Goal: Communication & Community: Participate in discussion

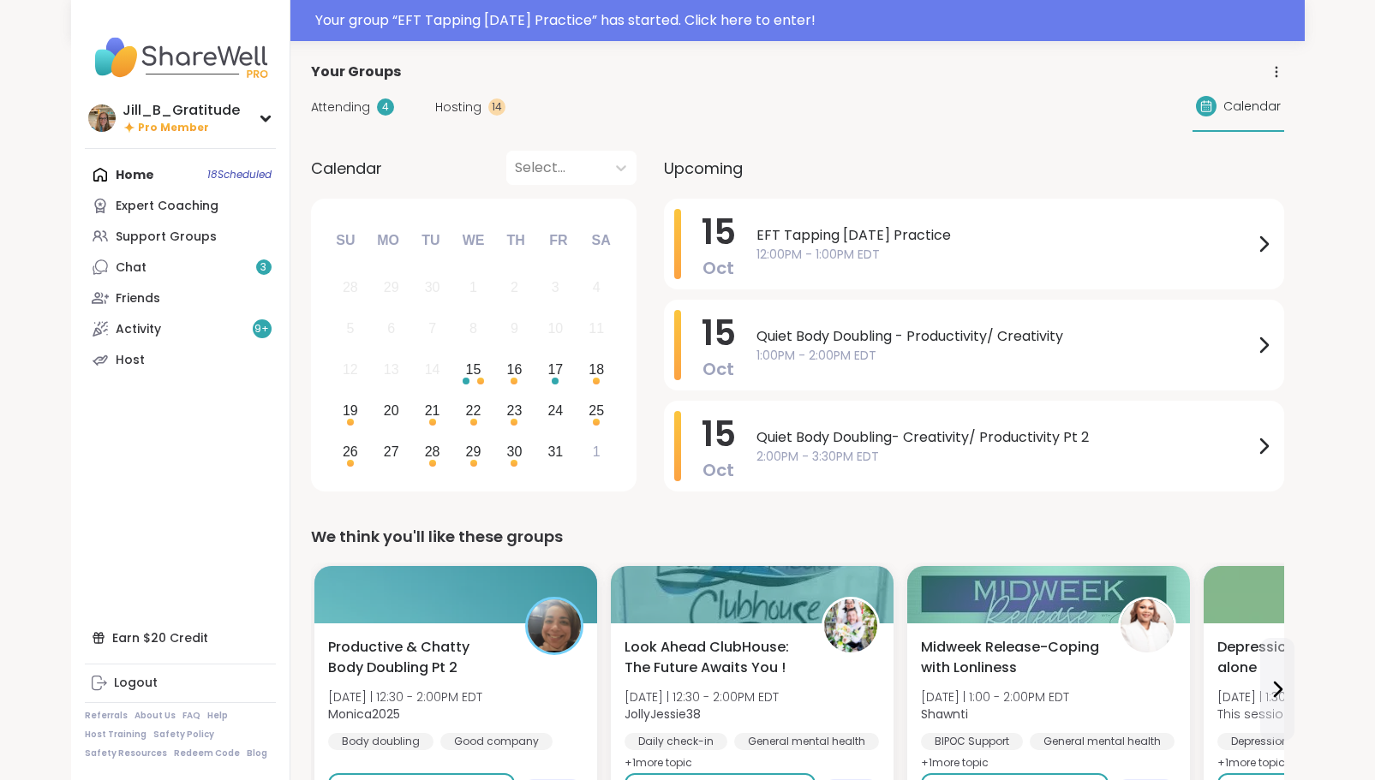
click at [451, 110] on span "Hosting" at bounding box center [458, 108] width 46 height 18
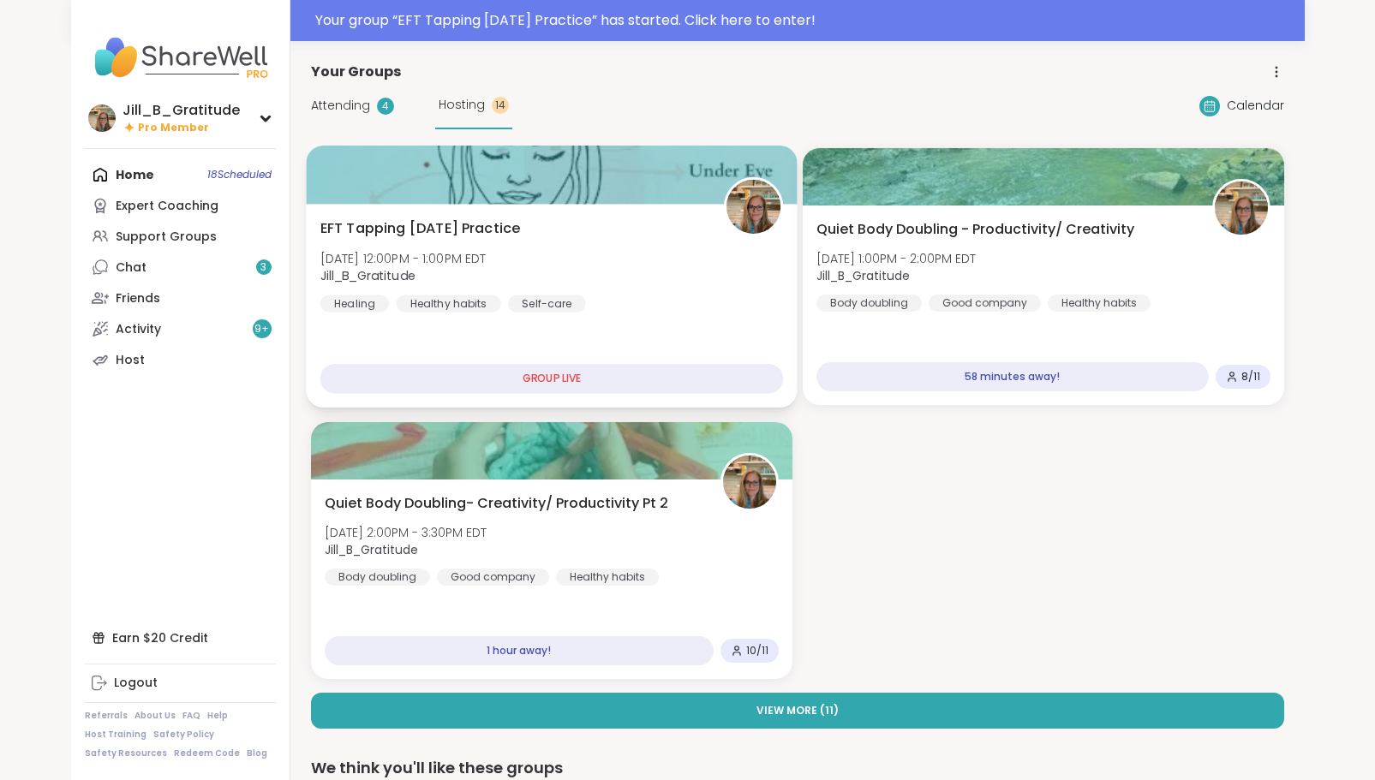
click at [626, 285] on div "EFT Tapping [DATE] Practice [DATE] 12:00PM - 1:00PM EDT Jill_B_Gratitude Healin…" at bounding box center [550, 265] width 463 height 94
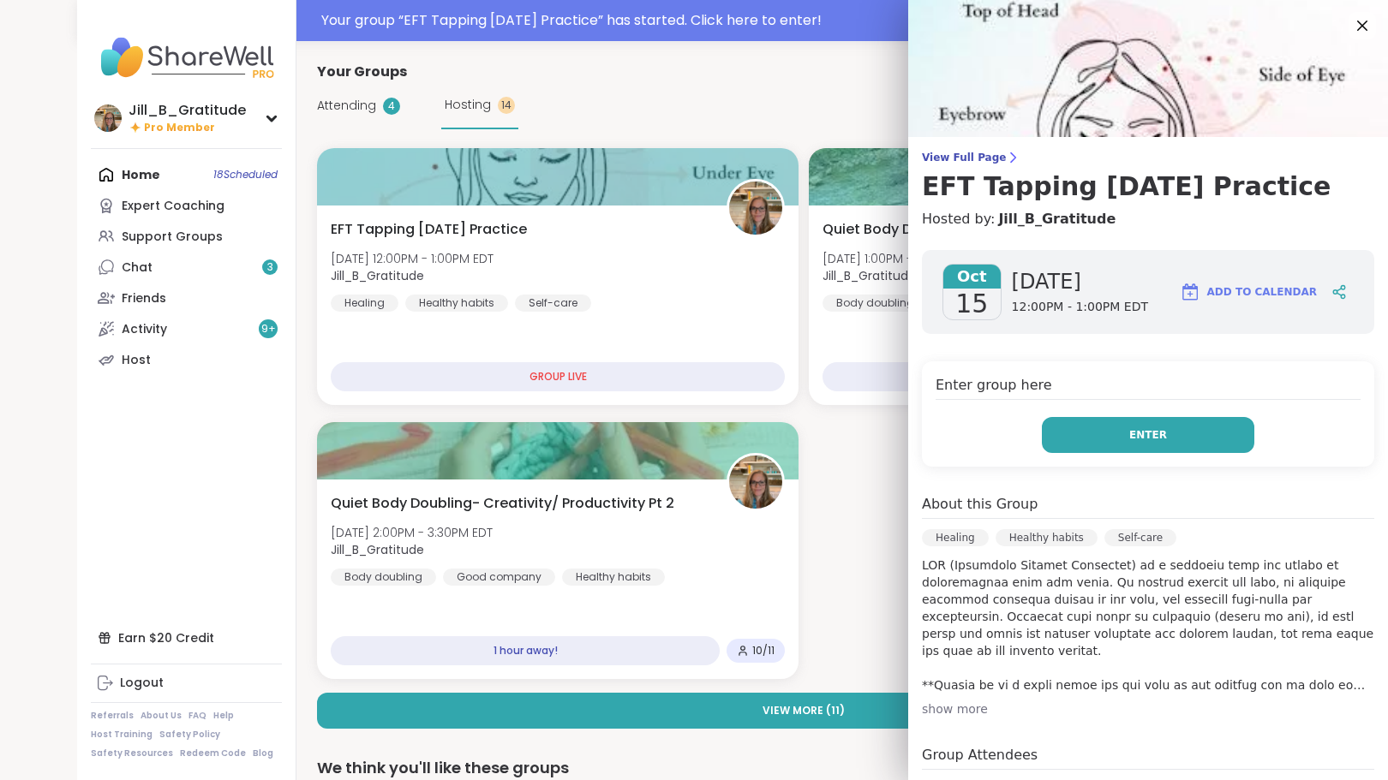
click at [1094, 439] on button "Enter" at bounding box center [1148, 435] width 212 height 36
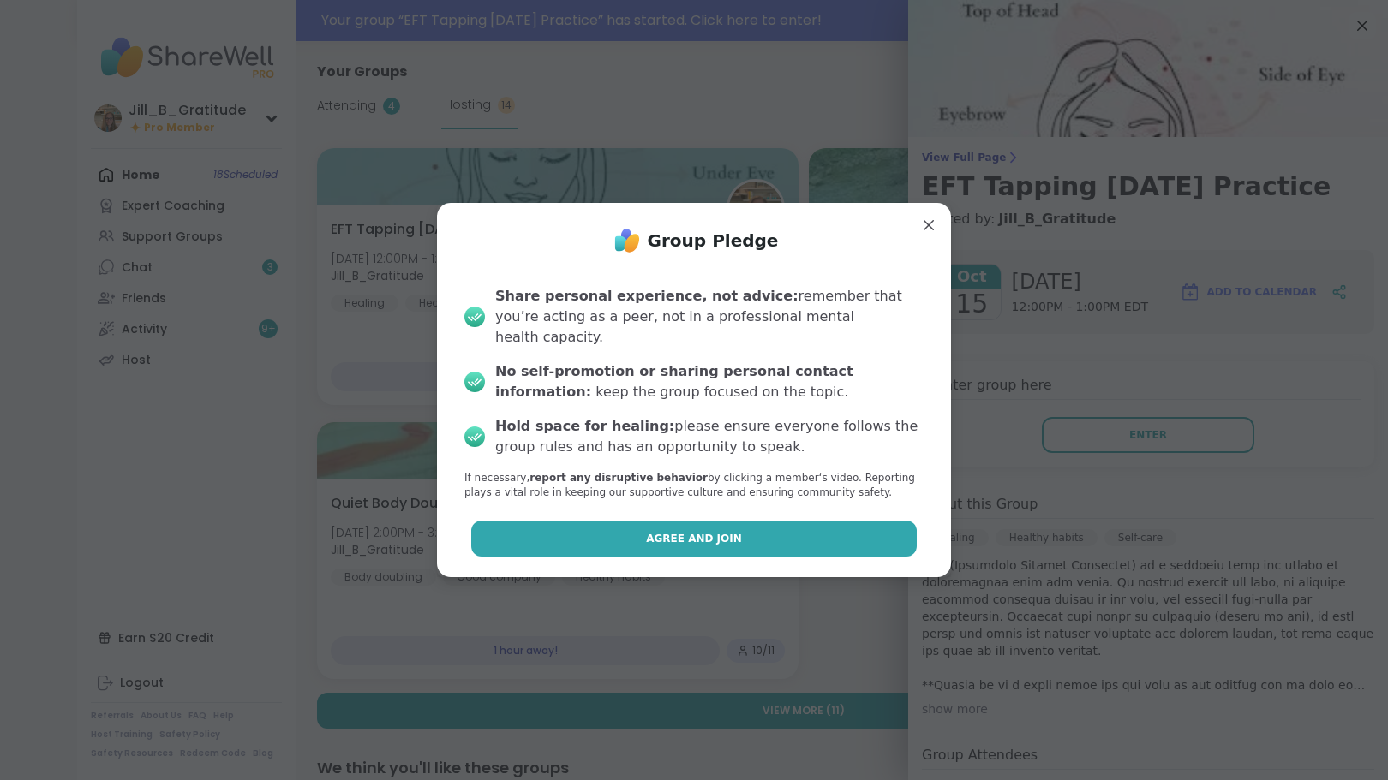
click at [818, 536] on button "Agree and Join" at bounding box center [694, 539] width 446 height 36
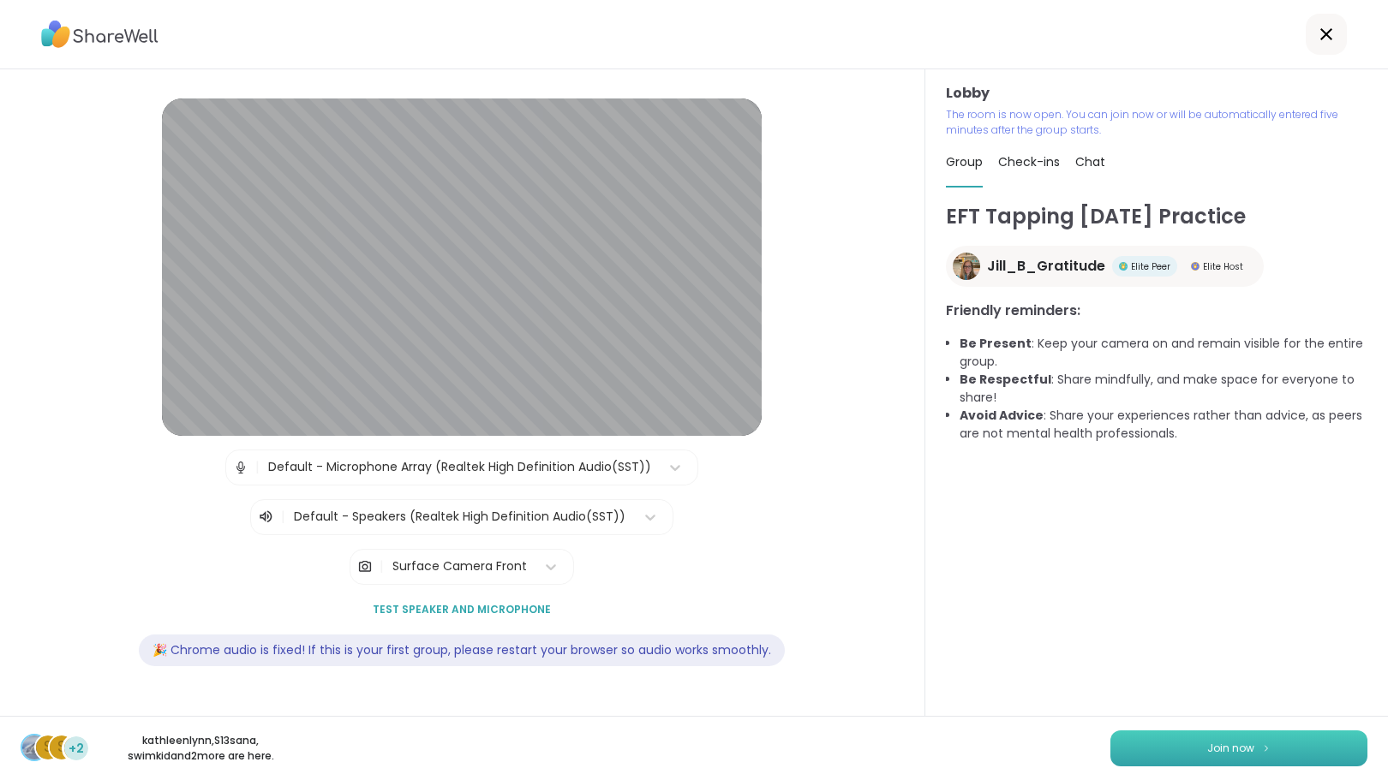
click at [1232, 747] on span "Join now" at bounding box center [1230, 748] width 47 height 15
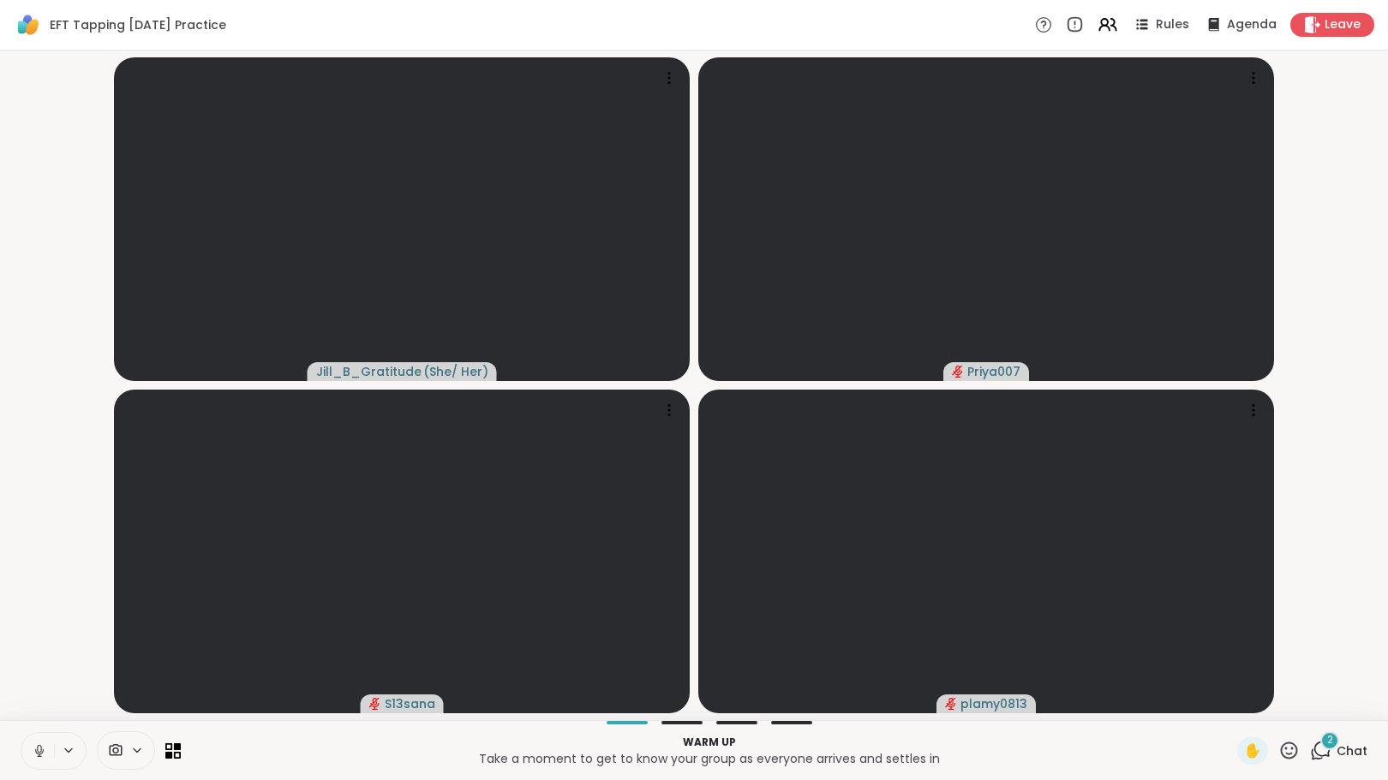
click at [1327, 743] on span "2" at bounding box center [1330, 740] width 6 height 15
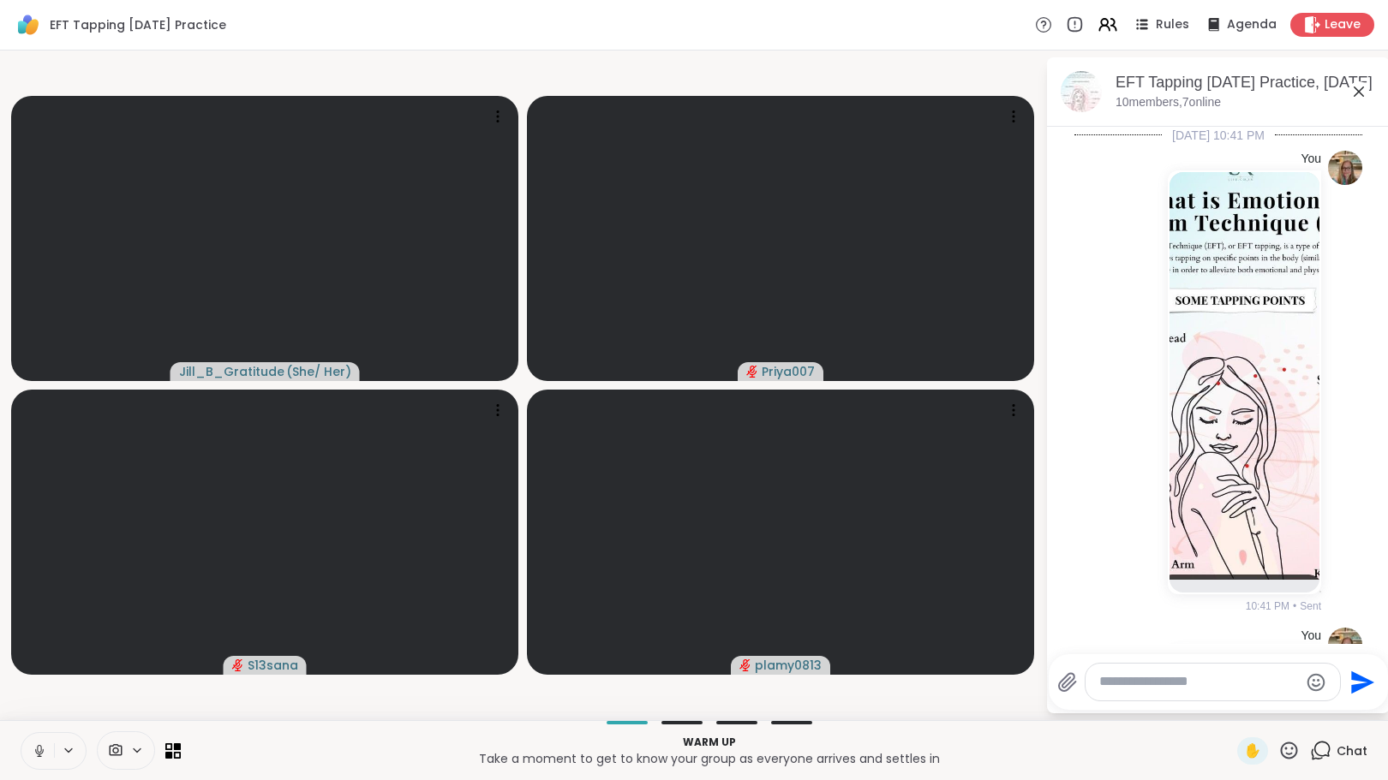
scroll to position [863, 0]
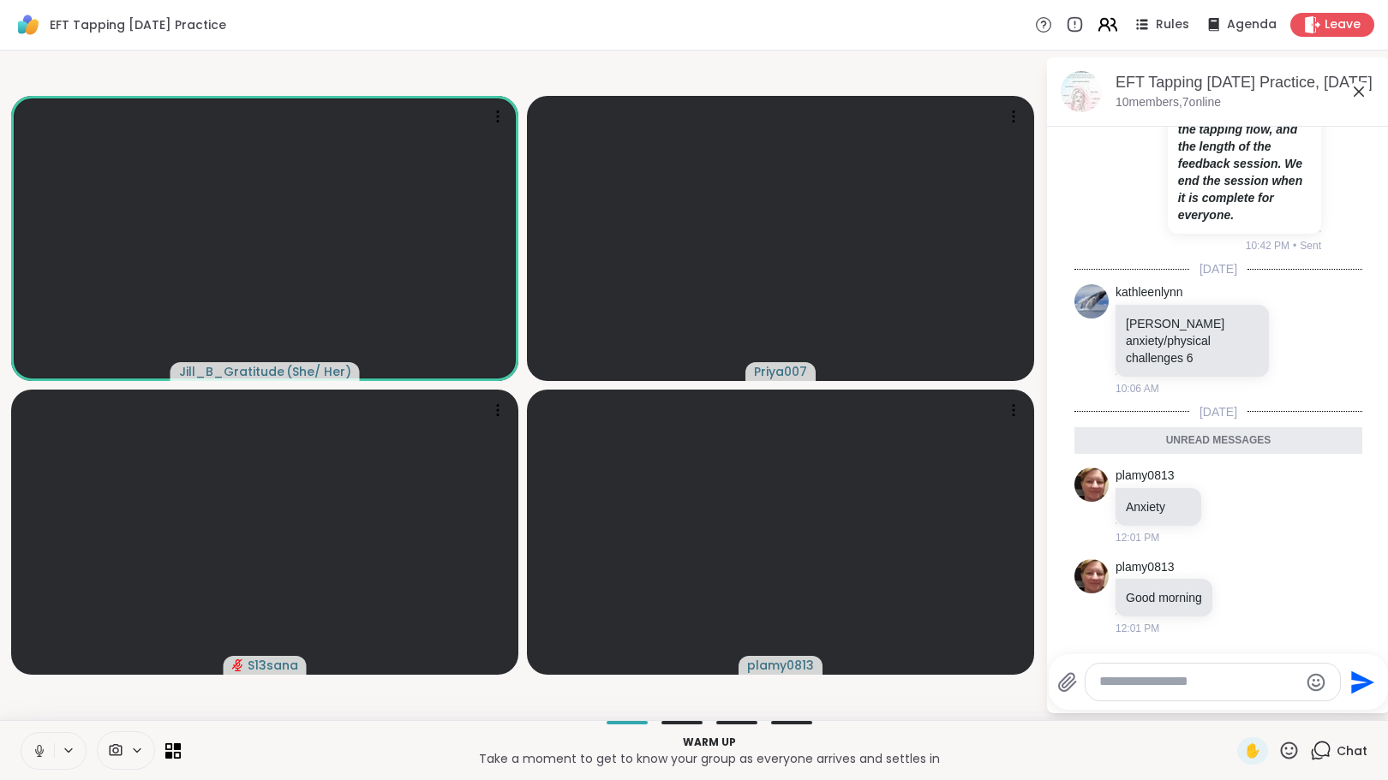
click at [1097, 25] on icon at bounding box center [1106, 24] width 21 height 21
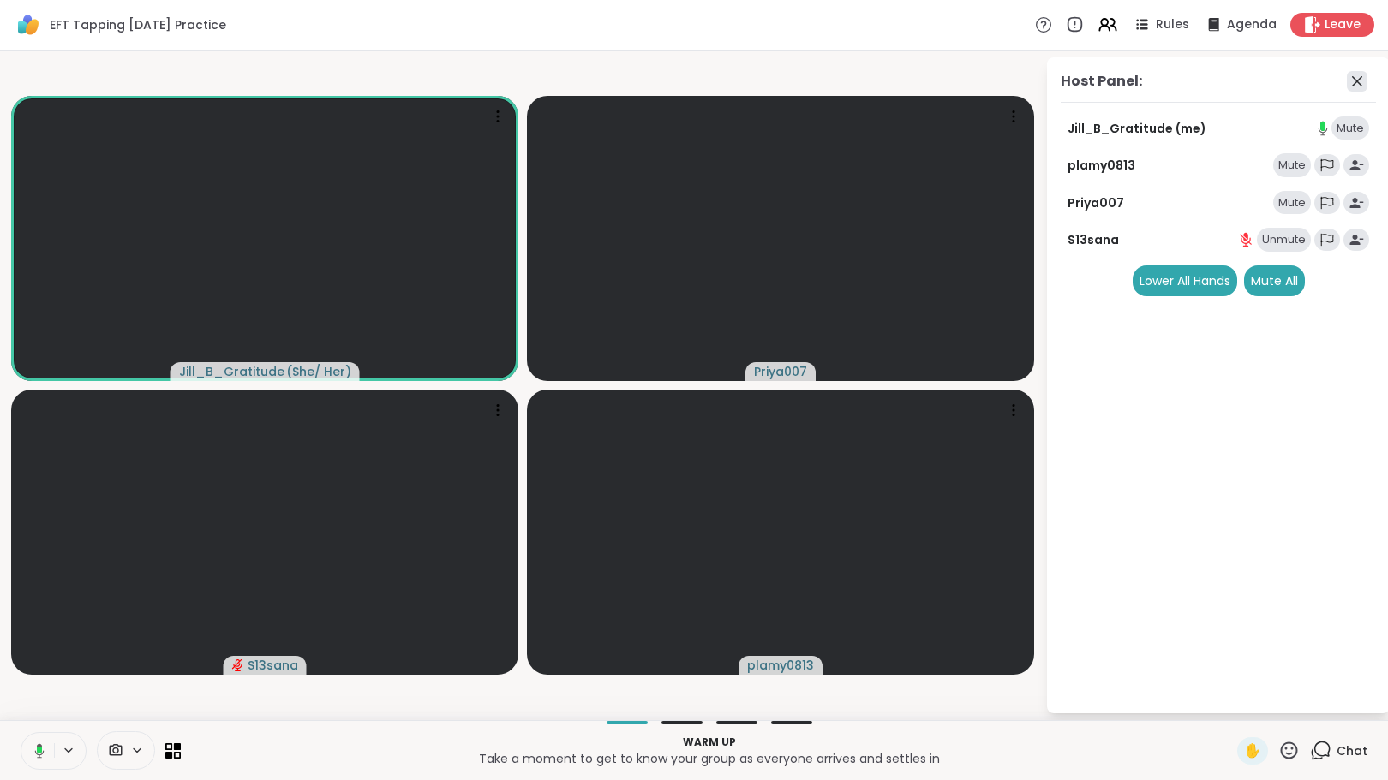
click at [1349, 80] on icon at bounding box center [1357, 81] width 21 height 21
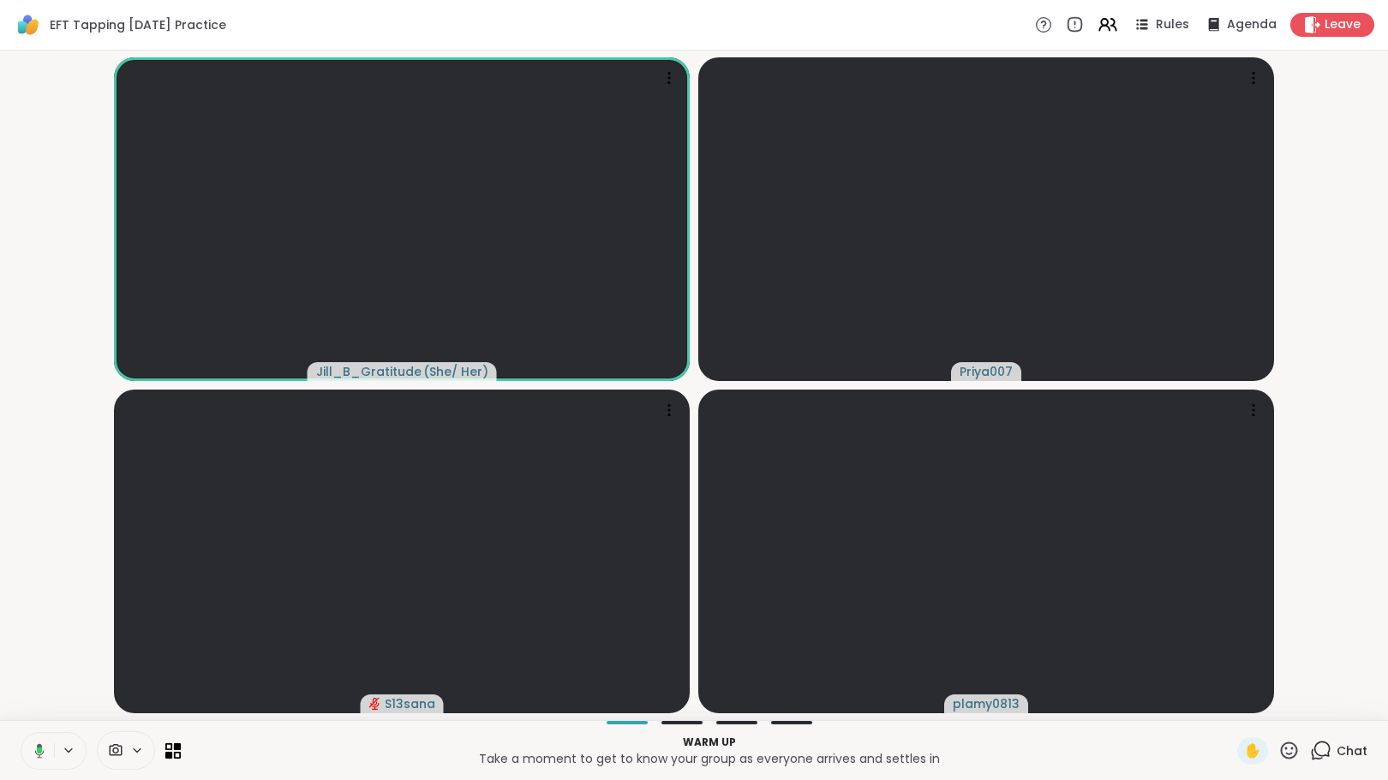
click at [1331, 570] on video-player-container "Jill_B_Gratitude ( She/ Her ) Priya007 S13sana plamy0813" at bounding box center [693, 385] width 1367 height 656
click at [1317, 746] on icon at bounding box center [1322, 749] width 16 height 15
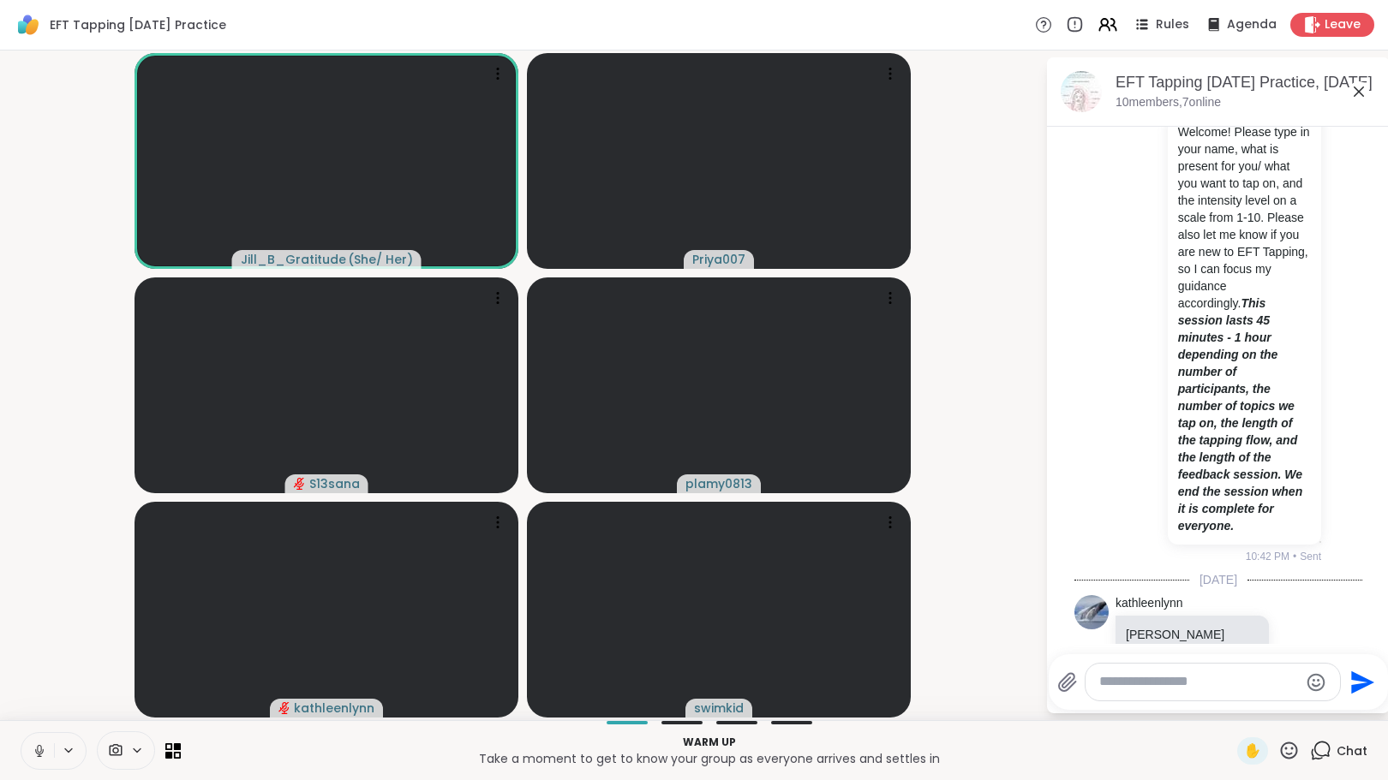
scroll to position [805, 0]
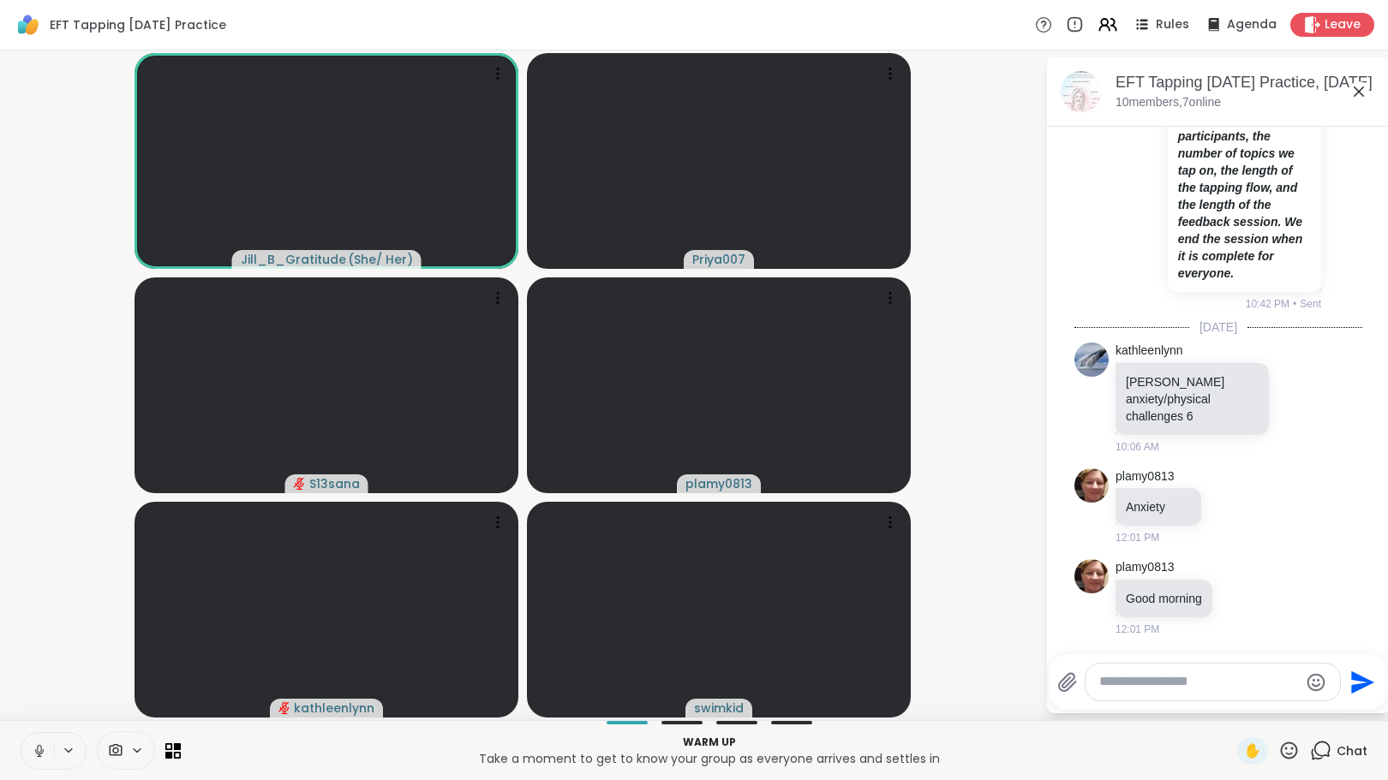
click at [1216, 689] on textarea "Type your message" at bounding box center [1199, 682] width 200 height 18
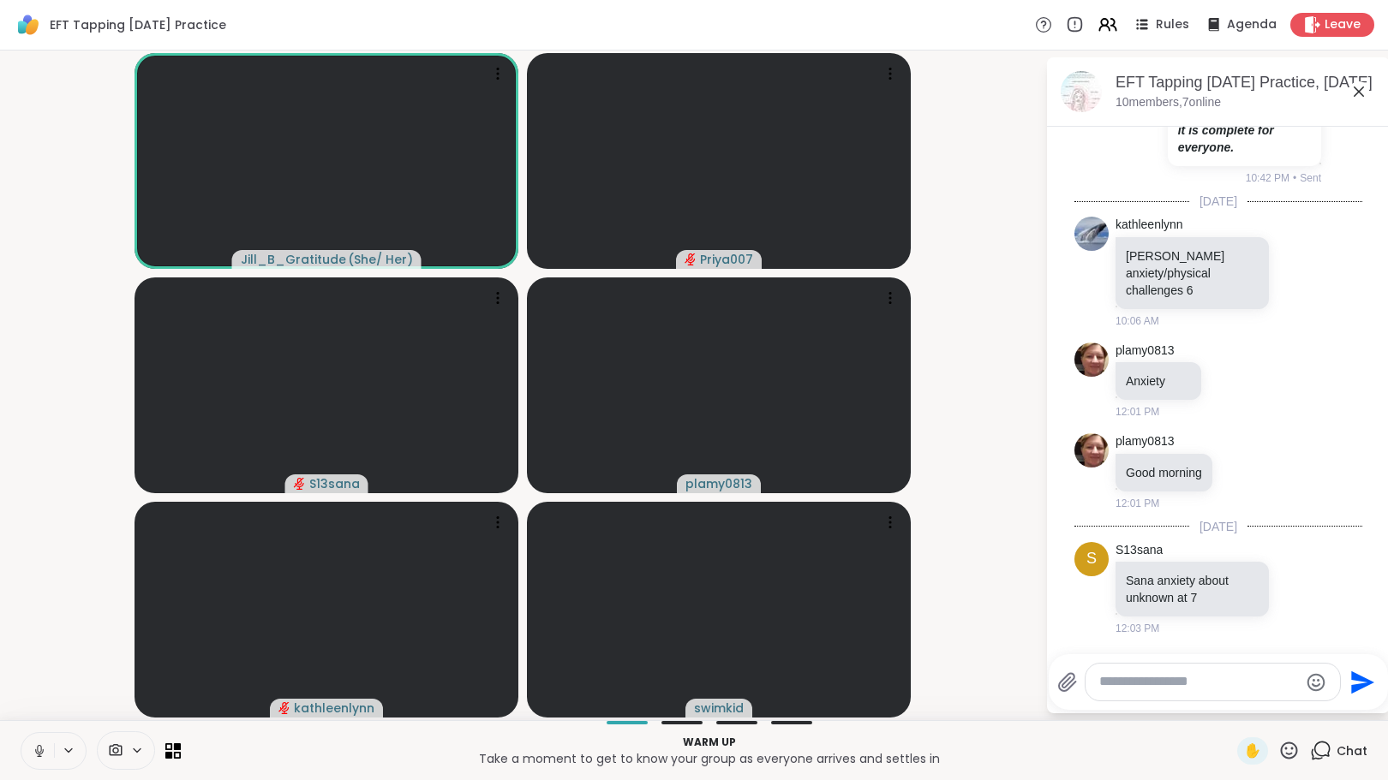
scroll to position [1022, 0]
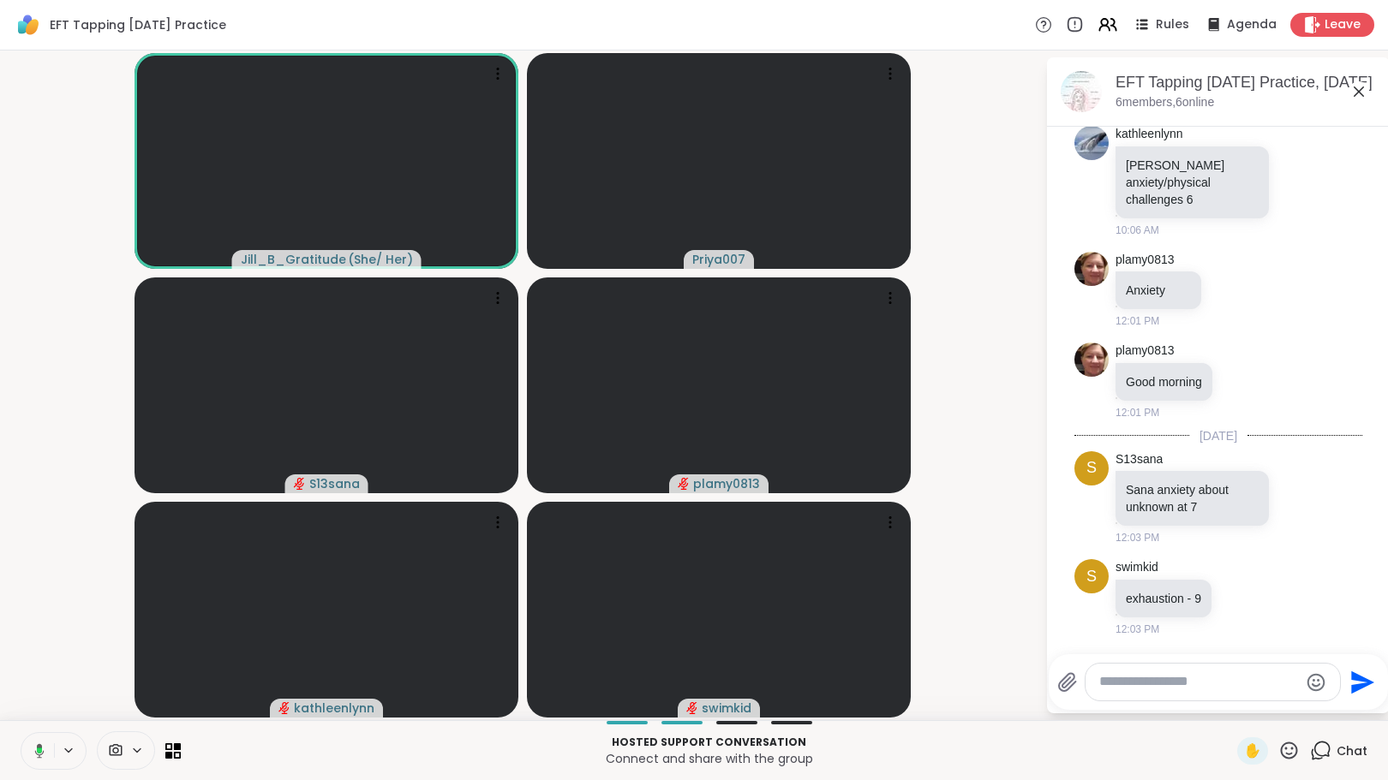
click at [1281, 753] on icon at bounding box center [1288, 750] width 21 height 21
click at [1230, 708] on span "❤️" at bounding box center [1238, 706] width 17 height 21
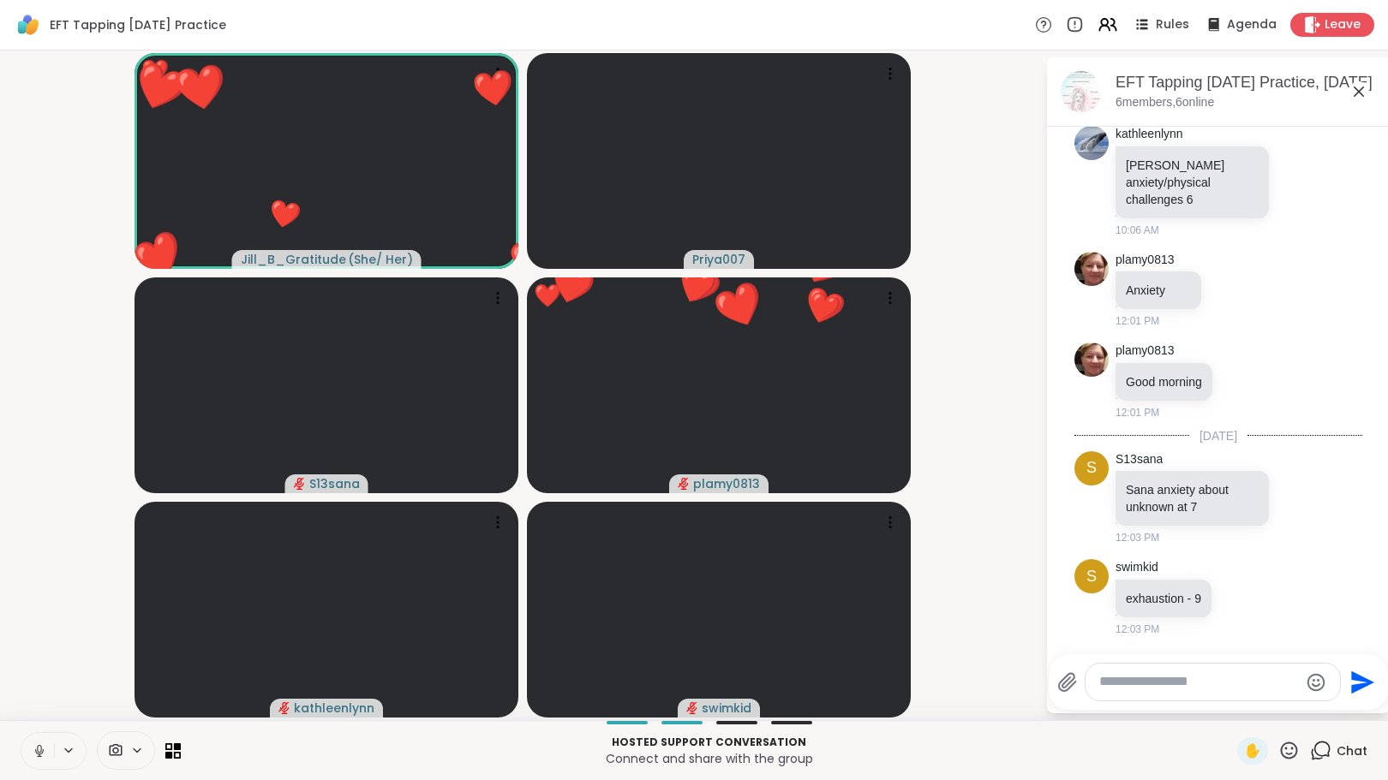
click at [1281, 748] on icon at bounding box center [1289, 750] width 17 height 17
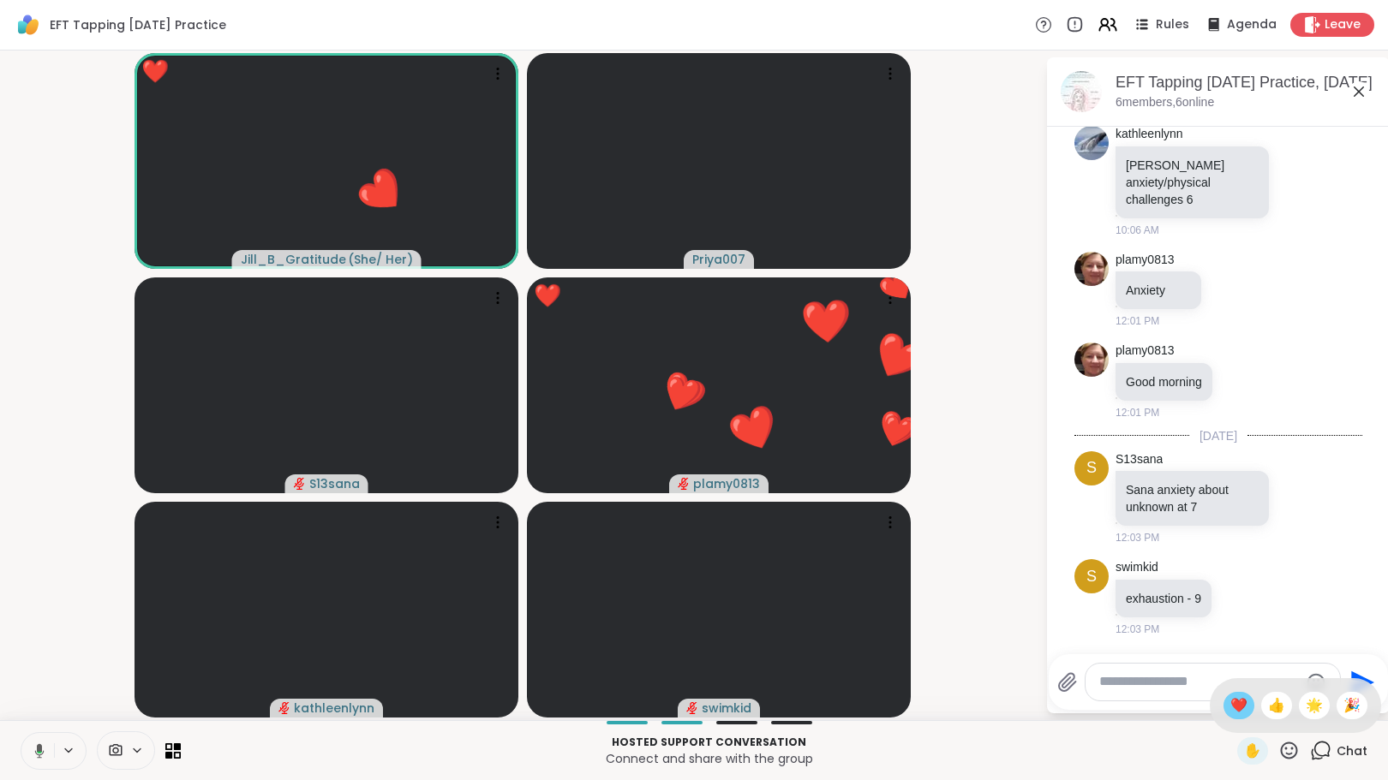
click at [1230, 702] on span "❤️" at bounding box center [1238, 706] width 17 height 21
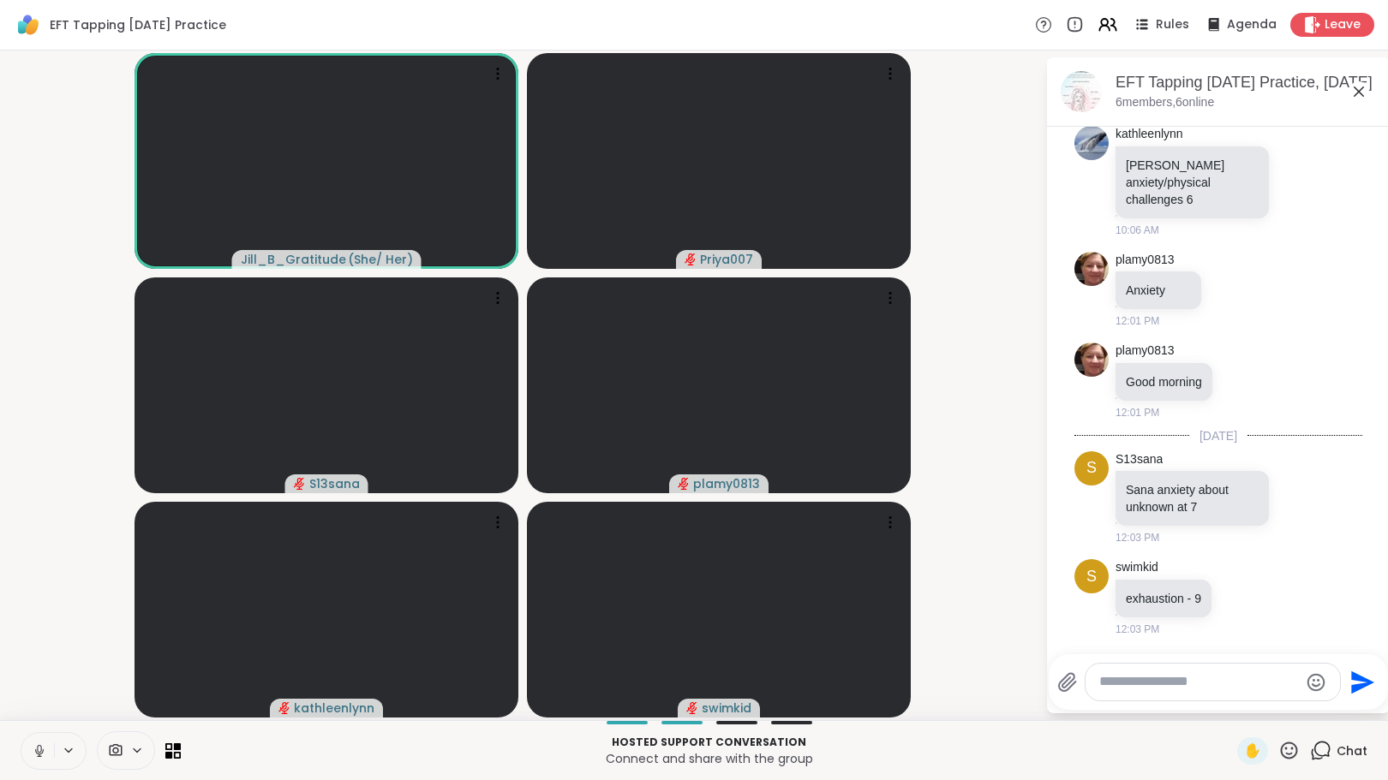
click at [0, 397] on div "Jill_B_Gratitude ( She/ Her ) Priya007 S13sana plamy0813 [PERSON_NAME] swimkid …" at bounding box center [694, 386] width 1388 height 670
click at [1137, 683] on textarea "Type your message" at bounding box center [1199, 682] width 200 height 18
click at [1187, 686] on textarea "Type your message" at bounding box center [1199, 682] width 200 height 18
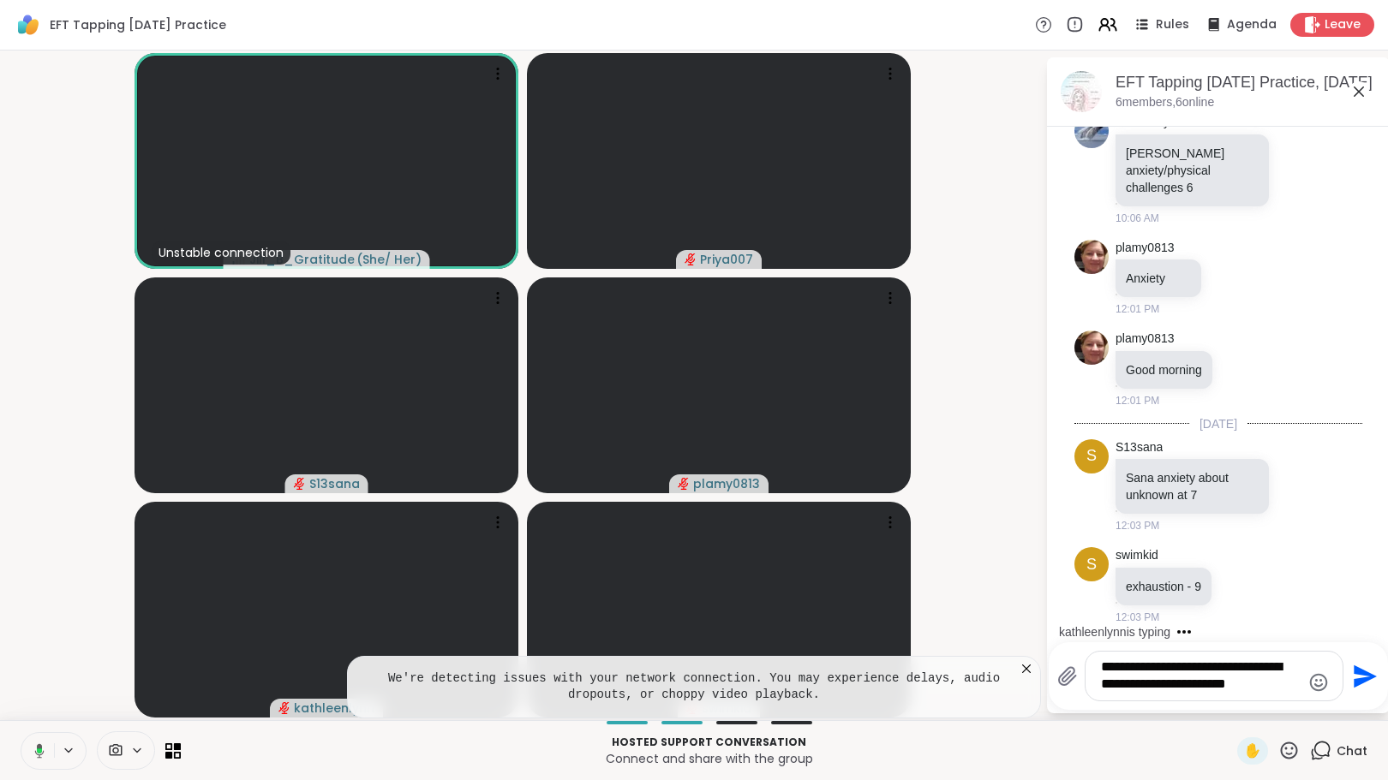
click at [1024, 671] on icon at bounding box center [1026, 669] width 9 height 9
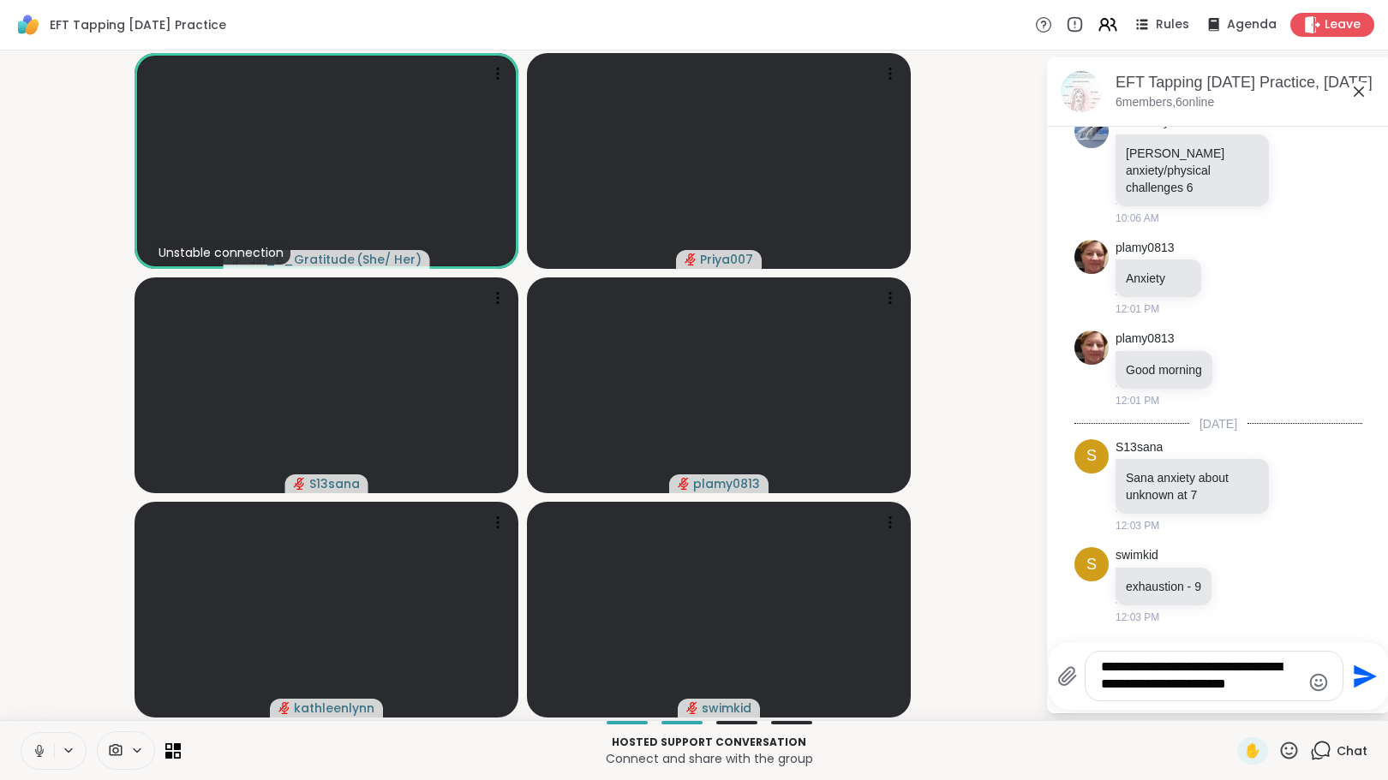
scroll to position [1126, 0]
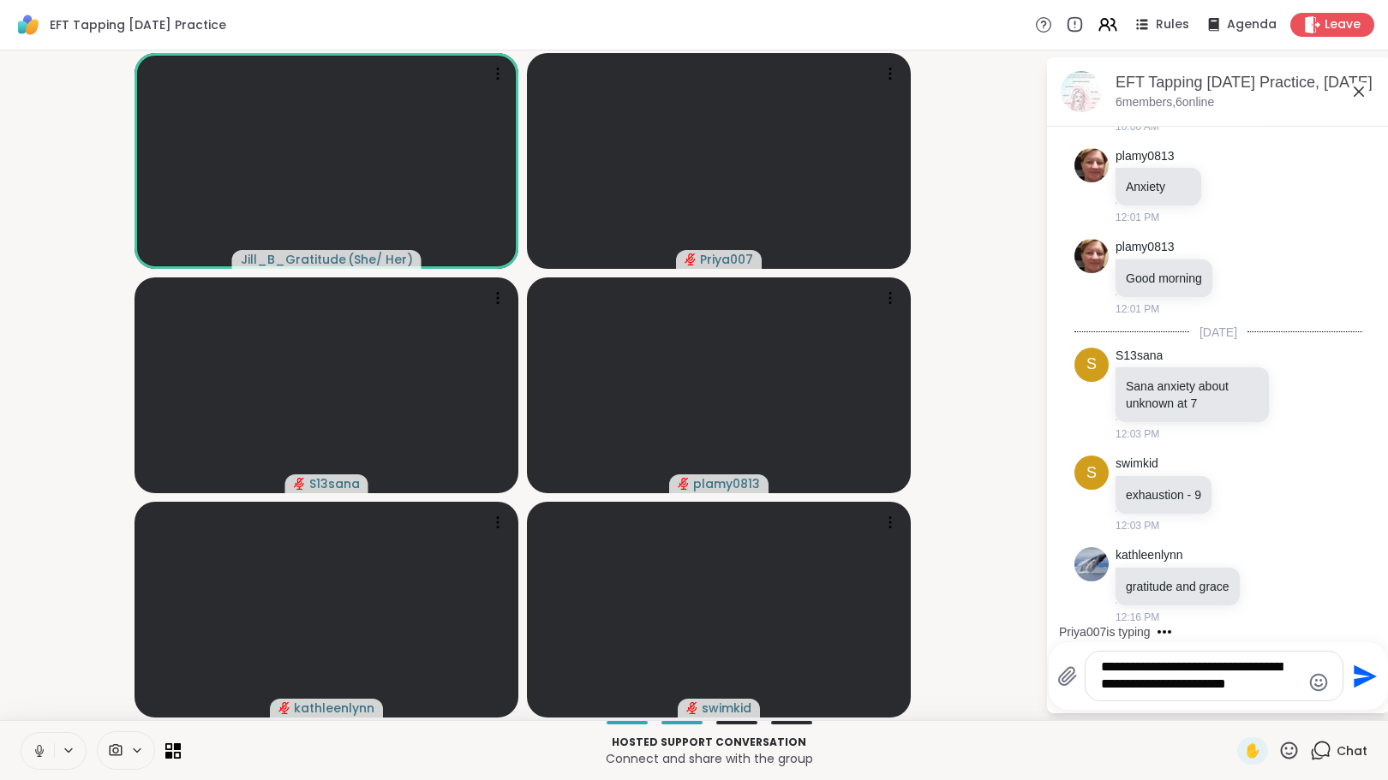
click at [1287, 687] on textarea "**********" at bounding box center [1201, 676] width 200 height 35
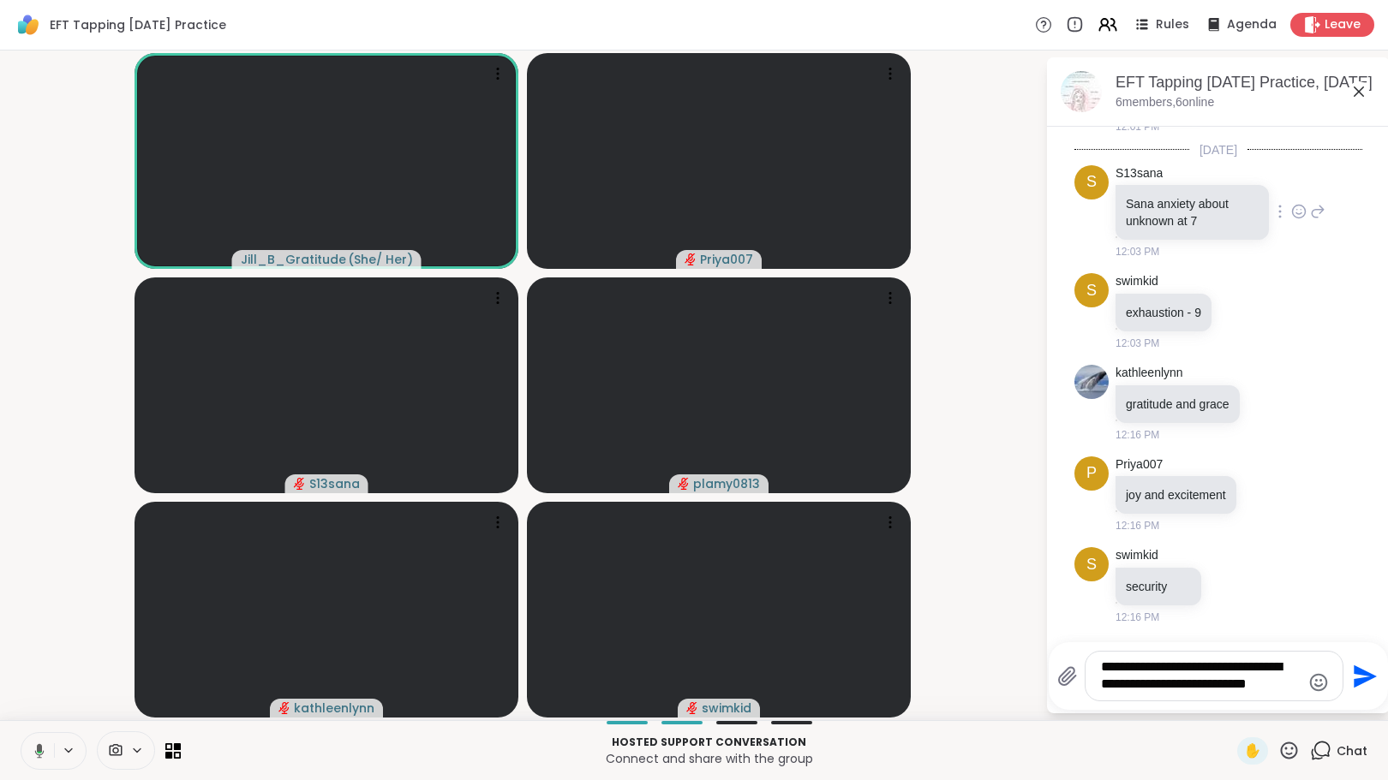
scroll to position [1325, 0]
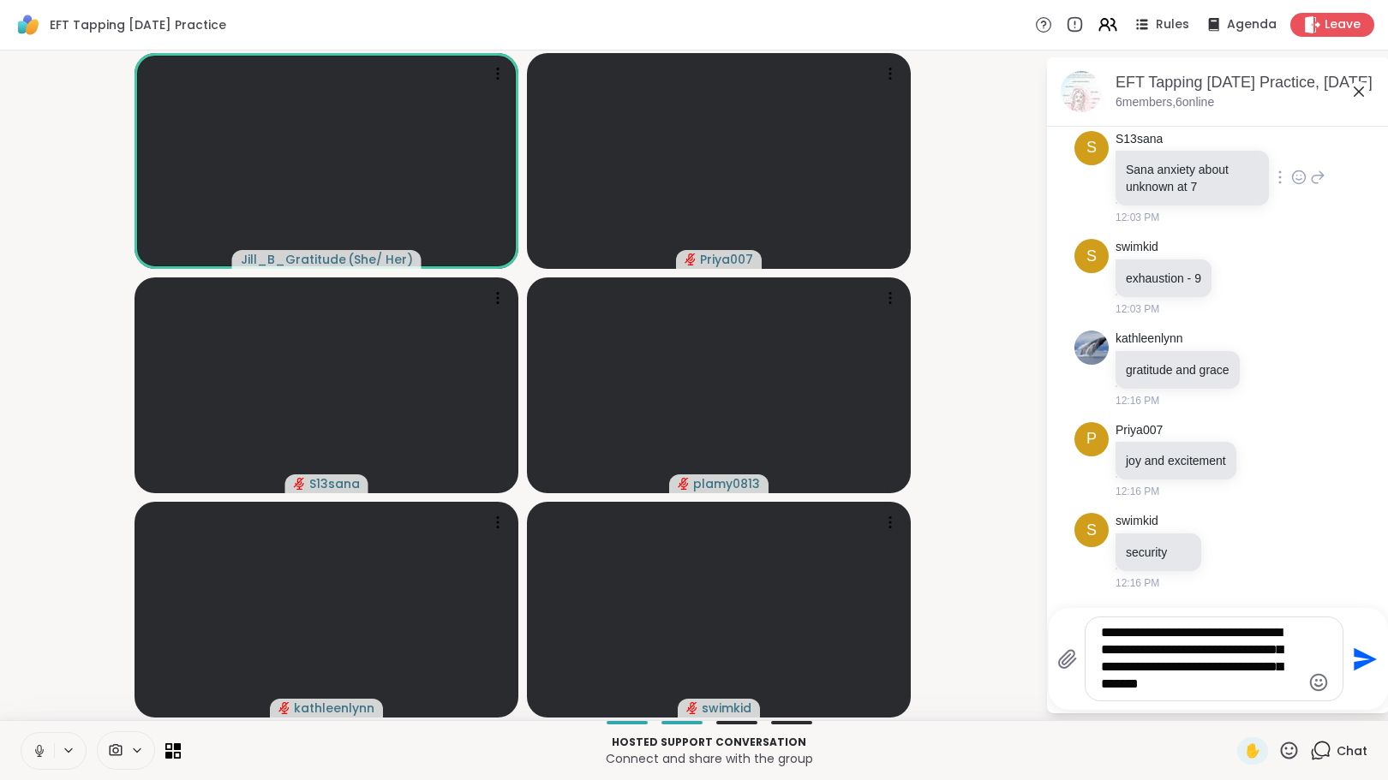
type textarea "**********"
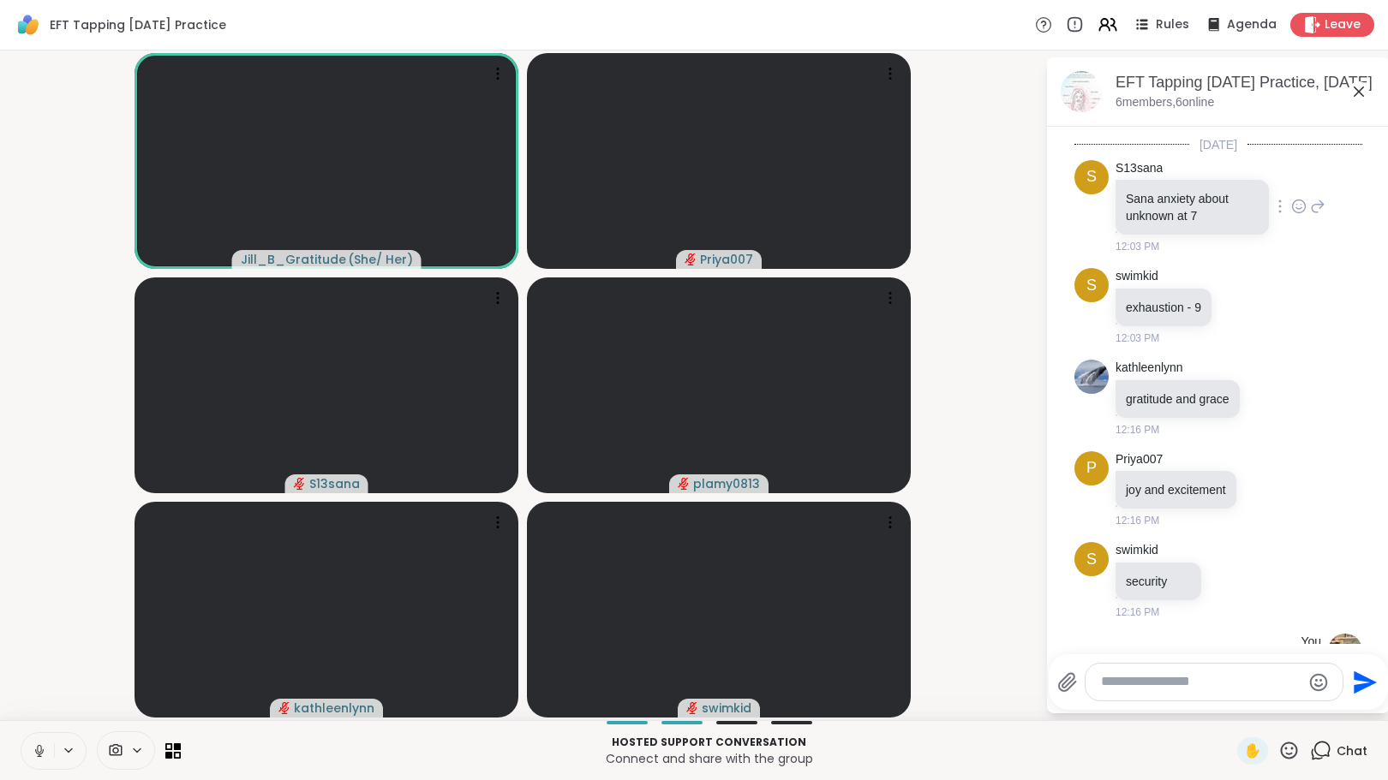
scroll to position [1490, 0]
